Goal: Information Seeking & Learning: Learn about a topic

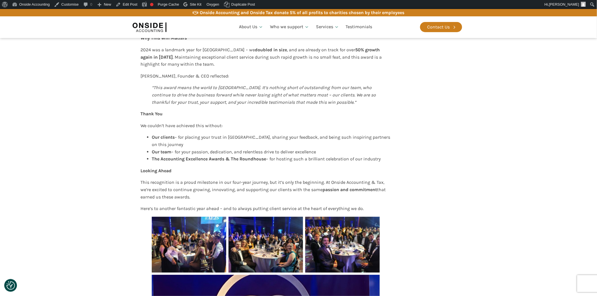
scroll to position [376, 0]
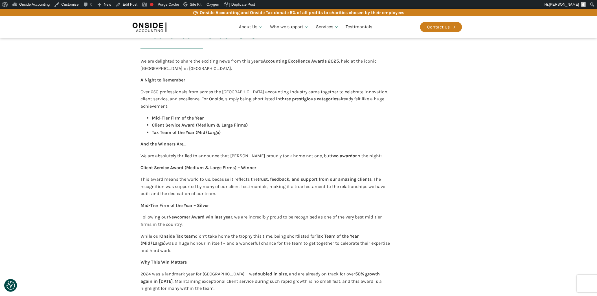
scroll to position [157, 0]
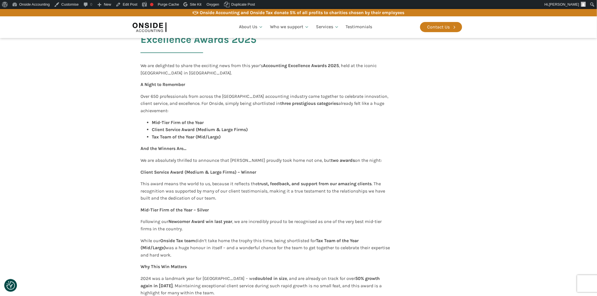
click at [168, 83] on strong "A Night to Remember" at bounding box center [163, 84] width 45 height 5
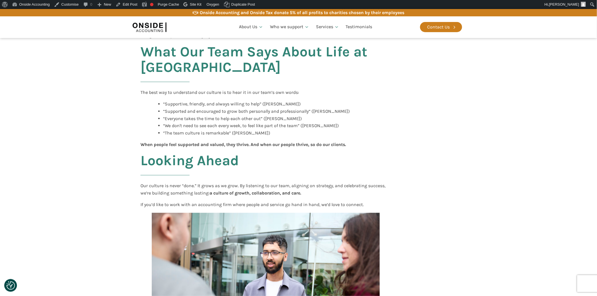
scroll to position [564, 0]
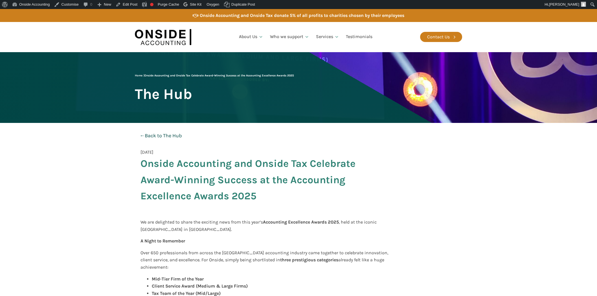
scroll to position [155, 0]
